Goal: Entertainment & Leisure: Consume media (video, audio)

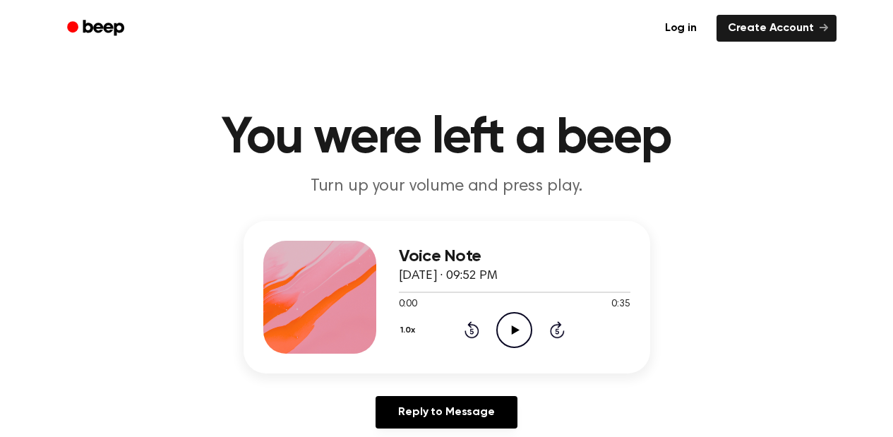
click at [514, 322] on icon "Play Audio" at bounding box center [514, 330] width 36 height 36
click at [531, 335] on icon "Play Audio" at bounding box center [514, 330] width 36 height 36
click at [506, 323] on icon "Play Audio" at bounding box center [514, 330] width 36 height 36
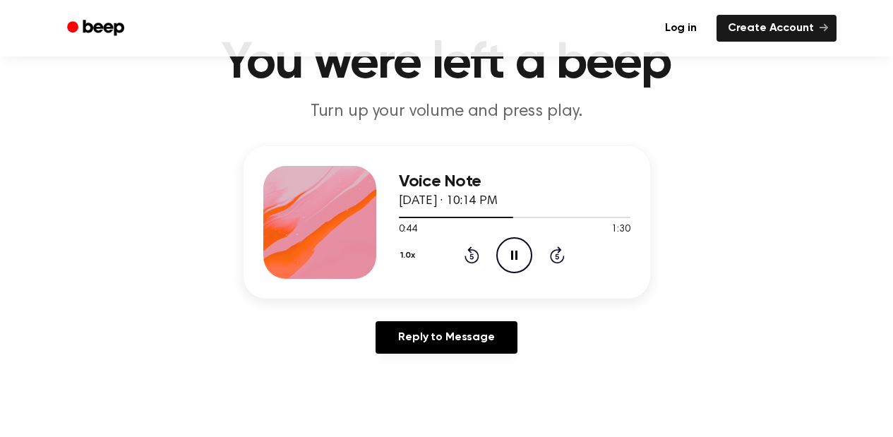
scroll to position [74, 0]
